Goal: Find contact information: Find contact information

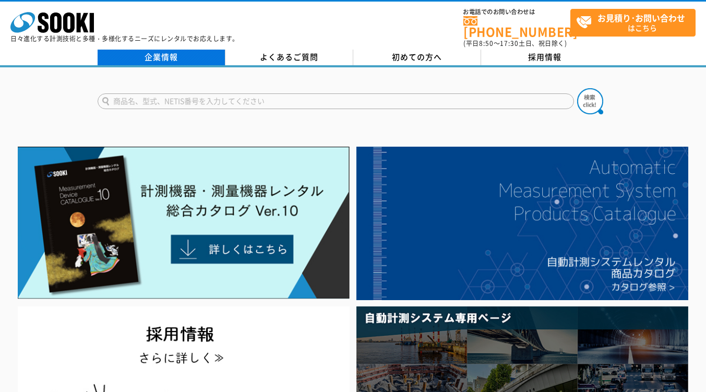
click at [159, 52] on link "企業情報" at bounding box center [162, 58] width 128 height 16
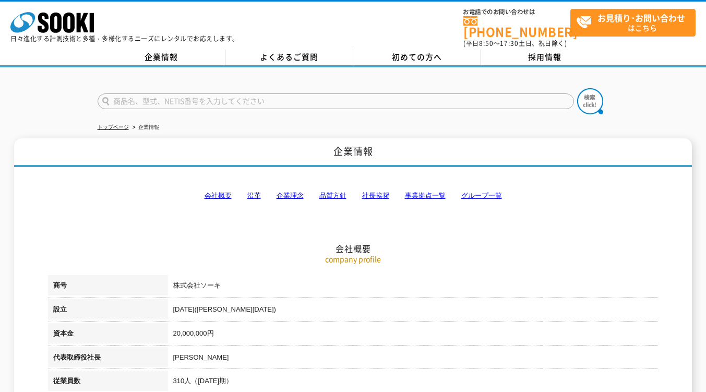
click at [424, 191] on link "事業拠点一覧" at bounding box center [425, 195] width 41 height 8
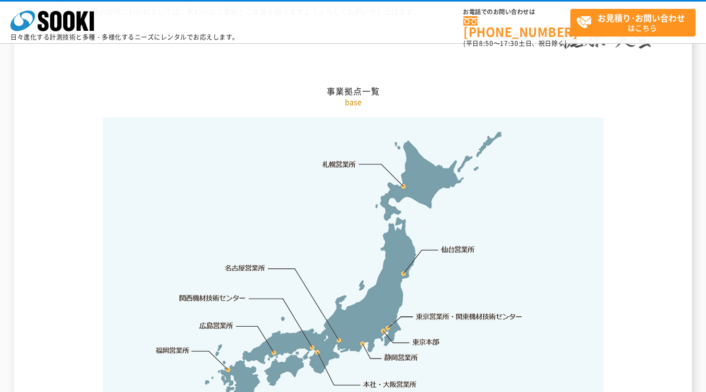
scroll to position [2095, 0]
click at [473, 310] on link "東京営業所・関東機材技術センター" at bounding box center [469, 315] width 107 height 10
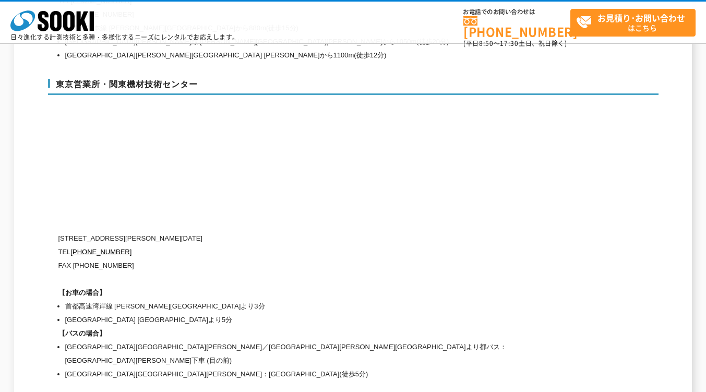
scroll to position [4408, 0]
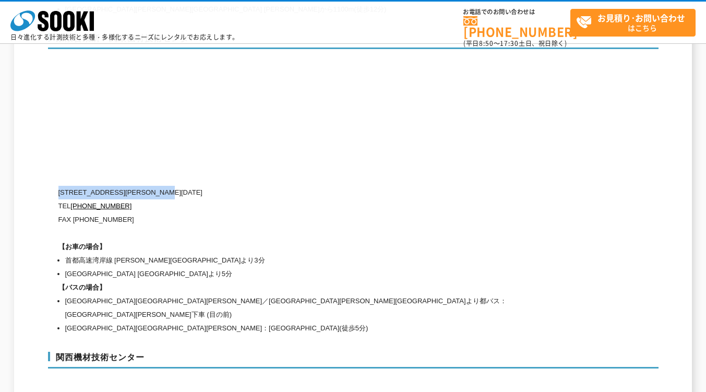
drag, startPoint x: 59, startPoint y: 169, endPoint x: 197, endPoint y: 167, distance: 137.2
click at [197, 186] on p "〒134-0086 東京都江戸川区臨海町2-3-18" at bounding box center [308, 193] width 501 height 14
copy p "〒134-0086 東京都江戸川区臨海町2-3-18"
